Goal: Check status: Check status

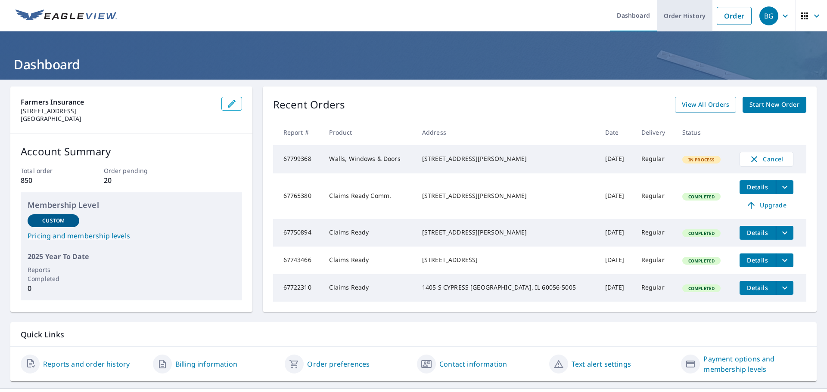
click at [676, 19] on link "Order History" at bounding box center [685, 15] width 56 height 31
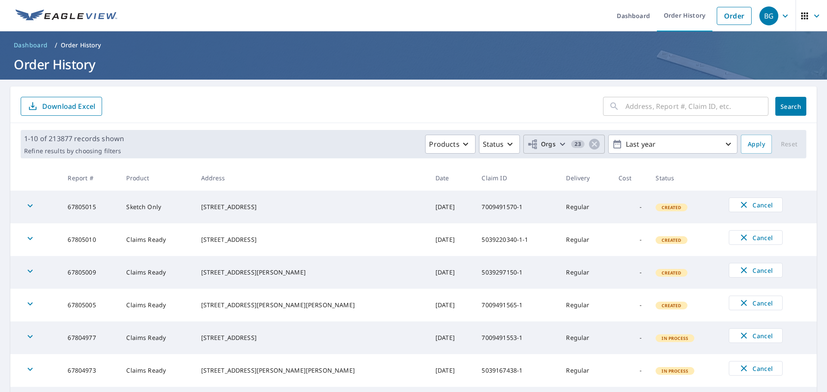
click at [557, 142] on icon "button" at bounding box center [562, 144] width 10 height 10
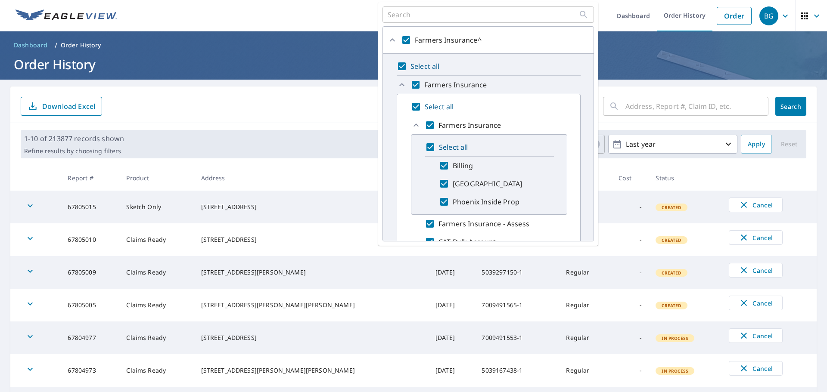
click at [315, 104] on form "​ Search Download Excel" at bounding box center [413, 106] width 785 height 19
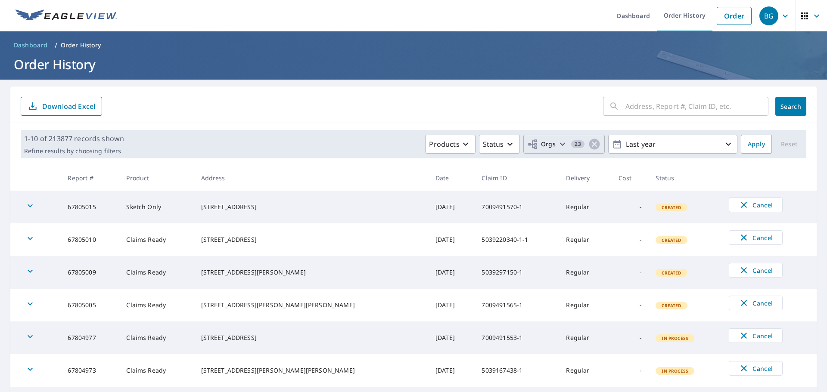
click at [638, 106] on input "text" at bounding box center [696, 106] width 143 height 24
paste input "7009467627"
type input "7009467627-1-1"
click button "Search" at bounding box center [790, 106] width 31 height 19
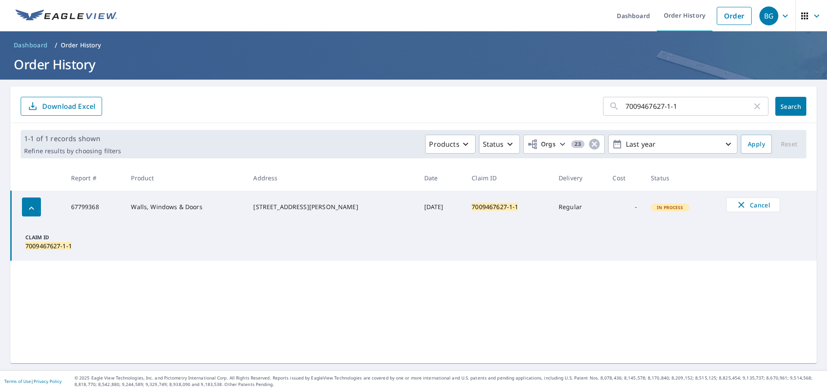
click at [303, 155] on div "1-1 of 1 records shown Refine results by choosing filters Products Status Orgs …" at bounding box center [413, 144] width 785 height 28
